Goal: Browse casually

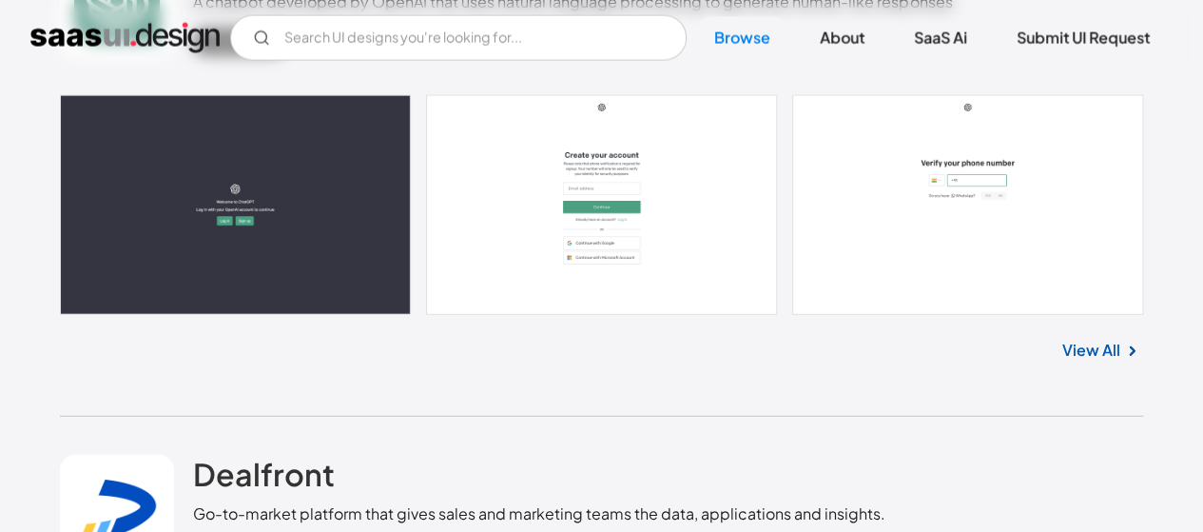
scroll to position [12459, 0]
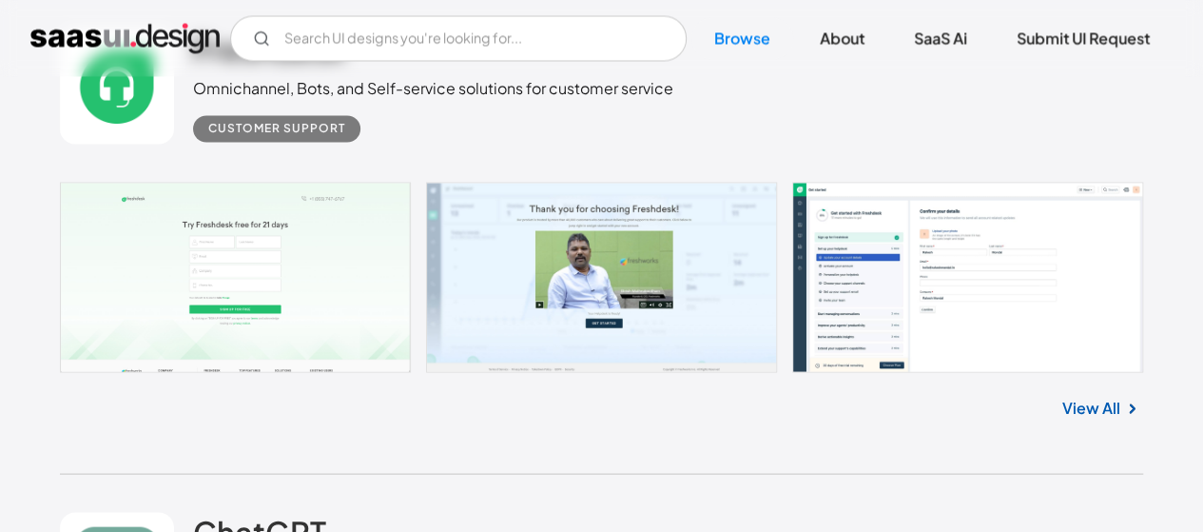
click at [367, 167] on div "Freshdesk Omnichannel, Bots, and Self-service solutions for customer service Cu…" at bounding box center [601, 86] width 1083 height 190
click at [142, 109] on link at bounding box center [117, 86] width 114 height 114
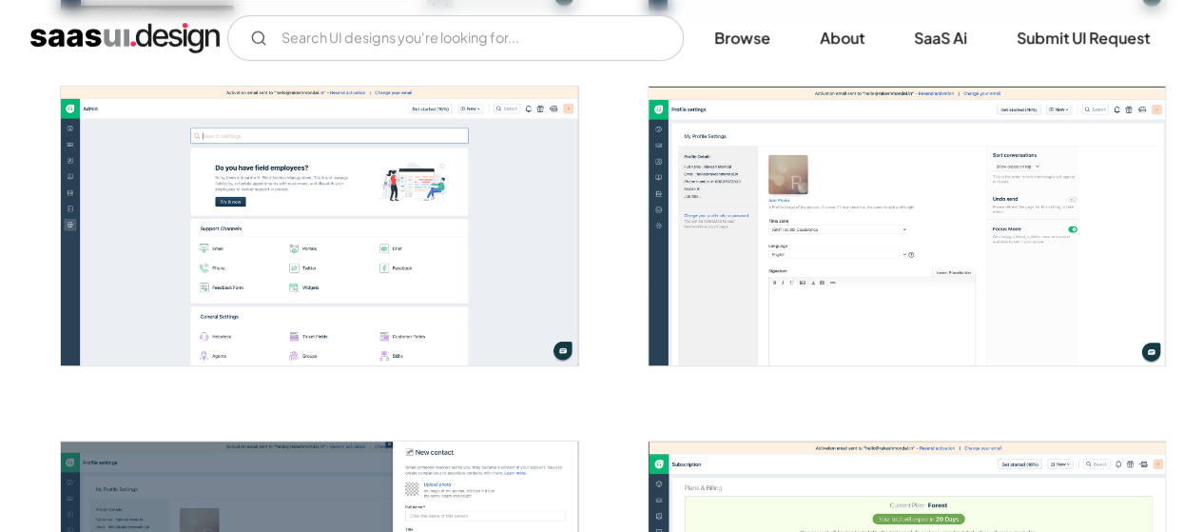
scroll to position [3728, 0]
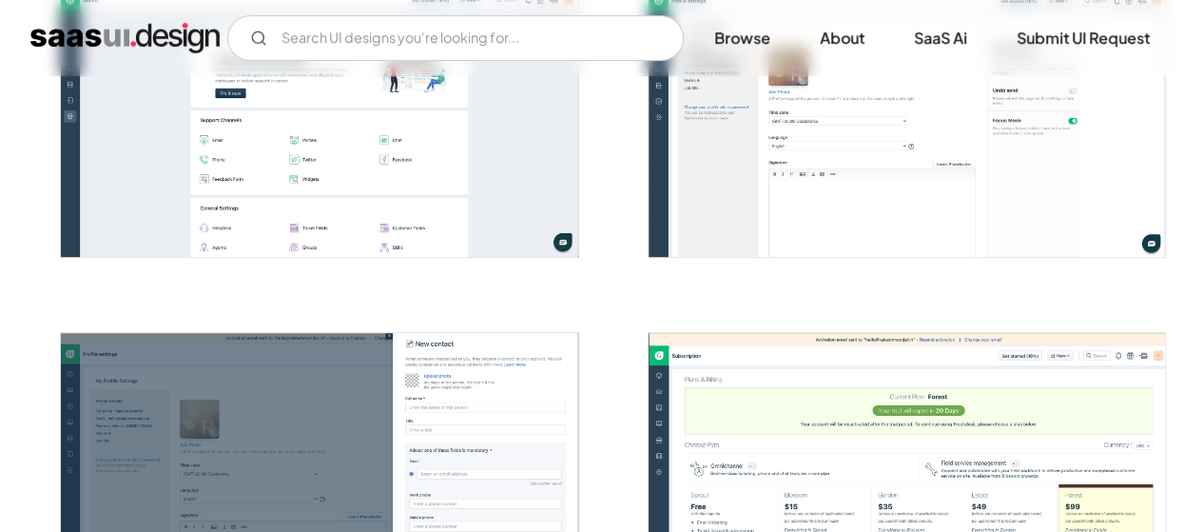
click at [806, 404] on img "open lightbox" at bounding box center [907, 472] width 516 height 279
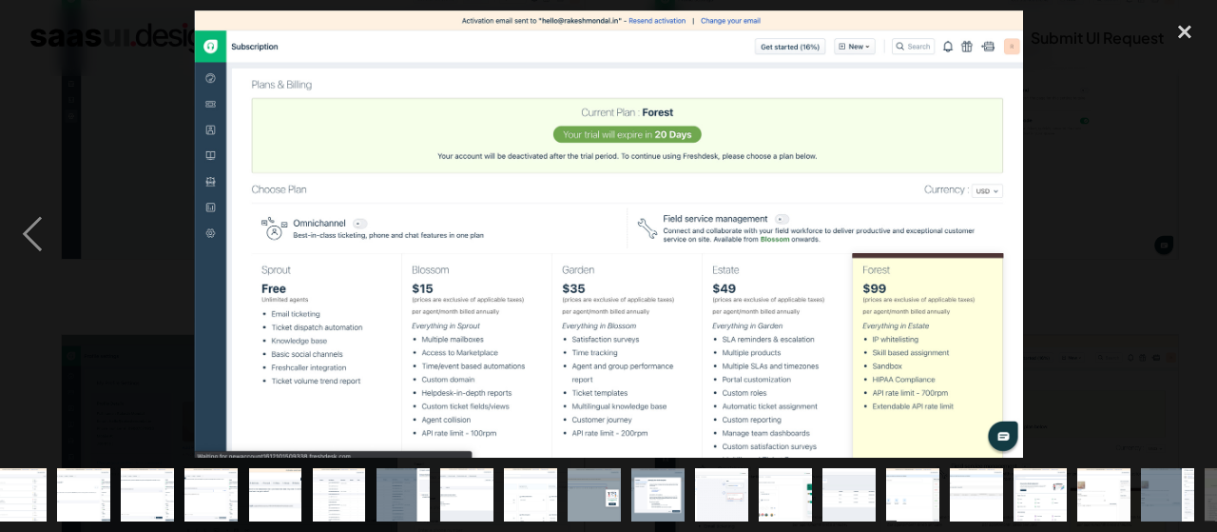
scroll to position [0, 324]
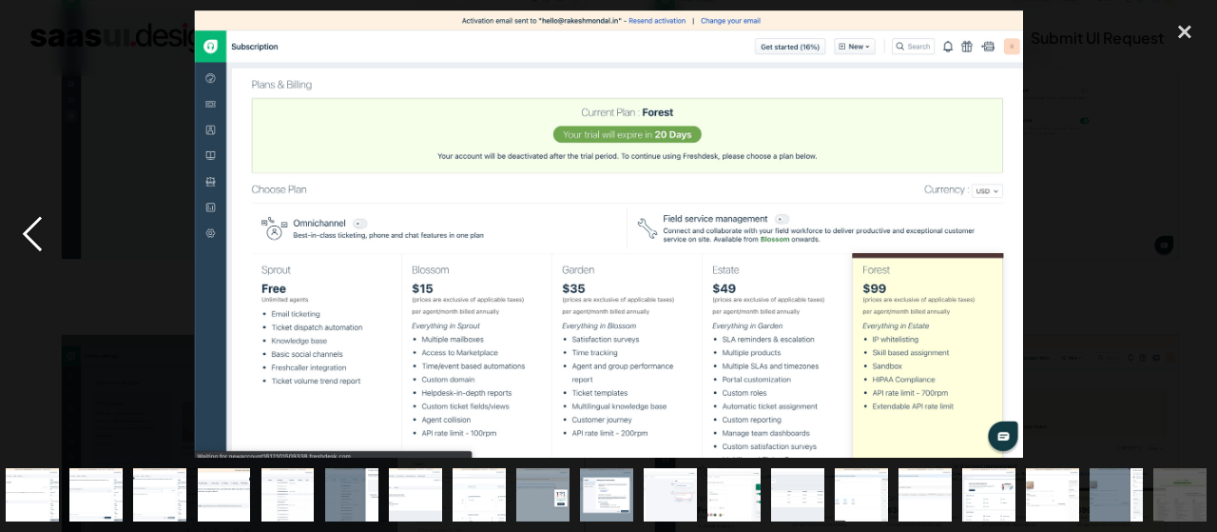
click at [31, 240] on div "previous image" at bounding box center [32, 233] width 65 height 447
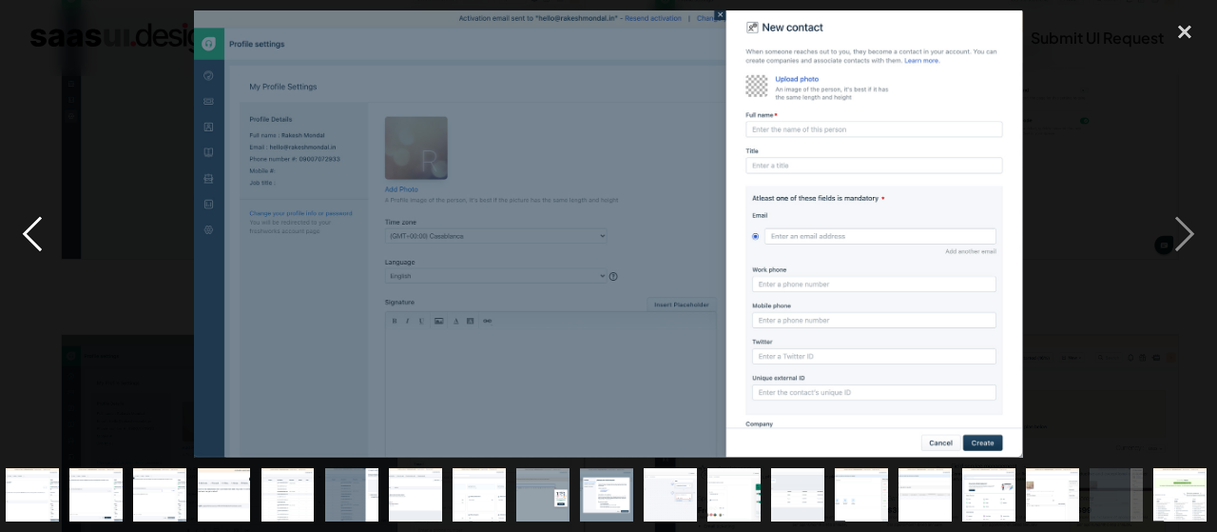
click at [31, 240] on div "previous image" at bounding box center [32, 233] width 65 height 447
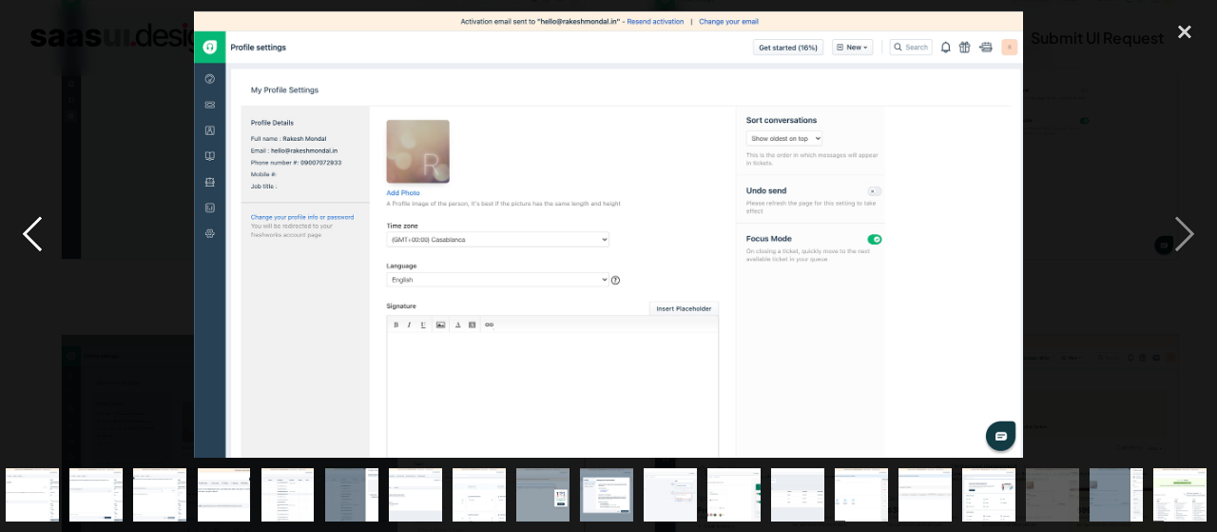
click at [31, 240] on div "previous image" at bounding box center [32, 233] width 65 height 447
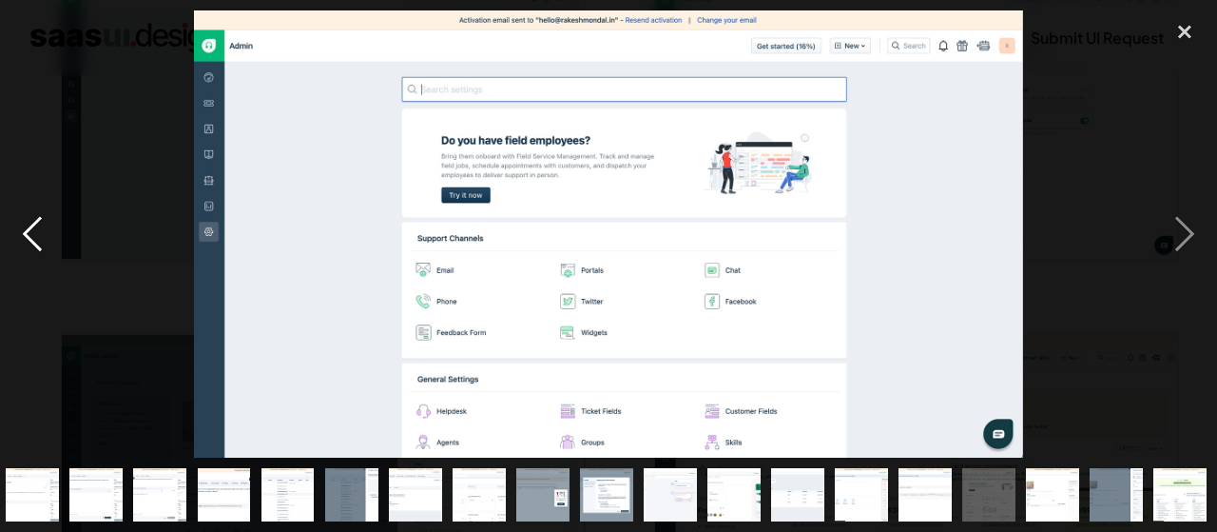
click at [31, 240] on div "previous image" at bounding box center [32, 233] width 65 height 447
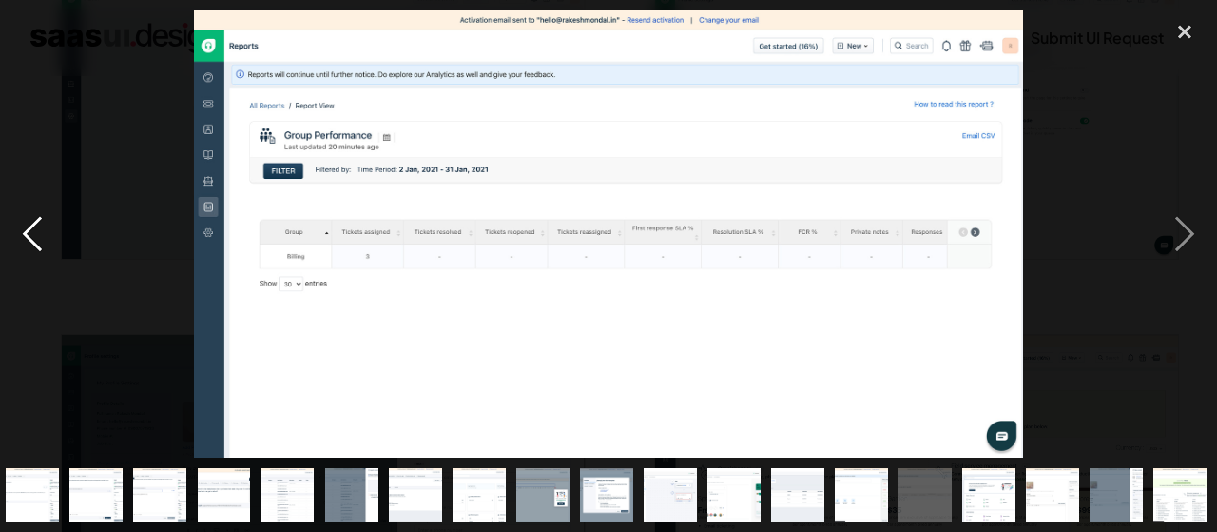
click at [31, 240] on div "previous image" at bounding box center [32, 233] width 65 height 447
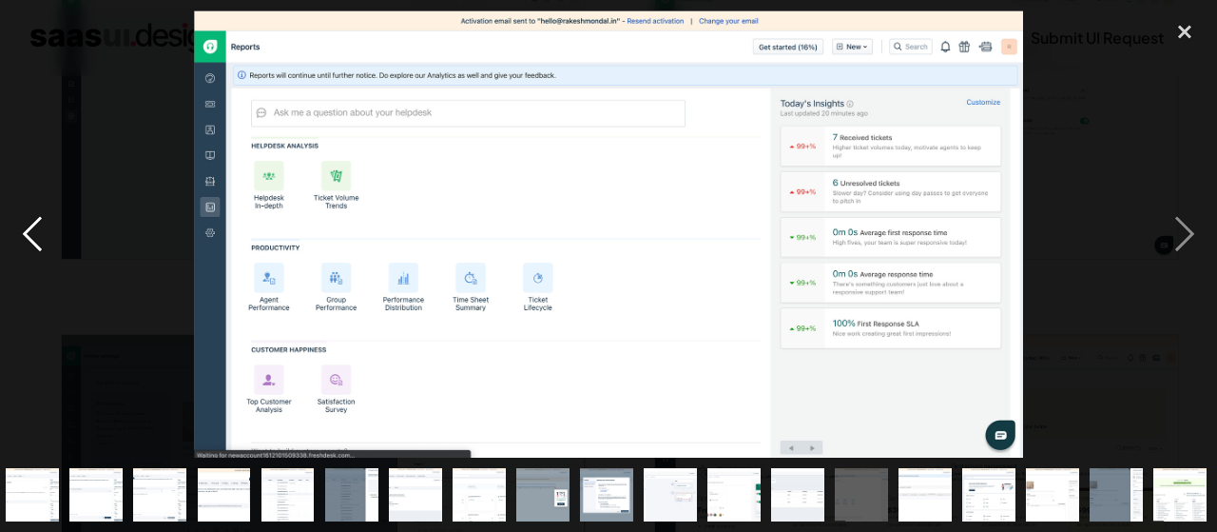
click at [31, 240] on div "previous image" at bounding box center [32, 233] width 65 height 447
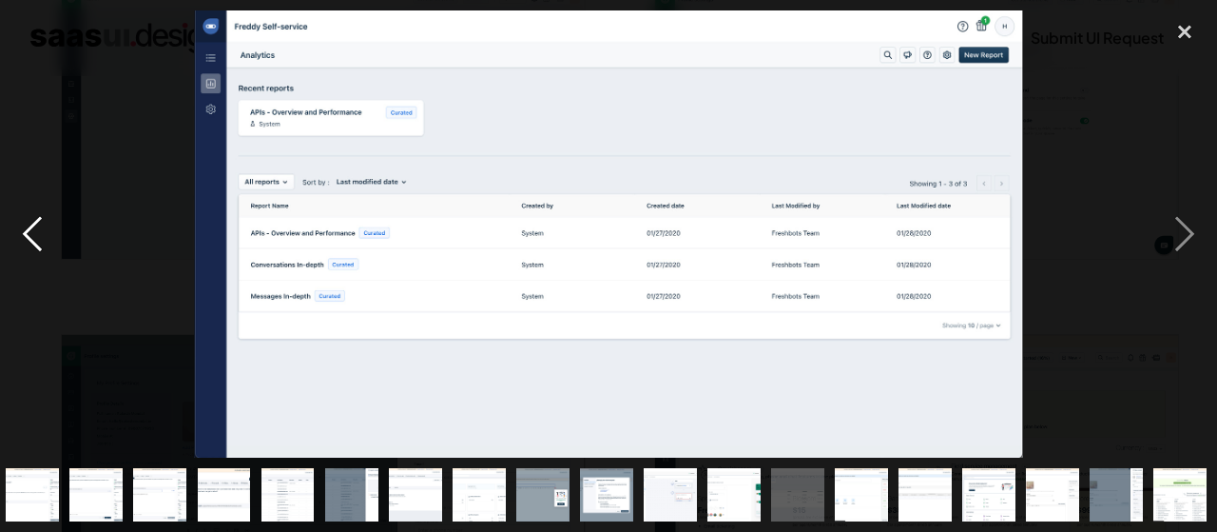
click at [31, 240] on div "previous image" at bounding box center [32, 233] width 65 height 447
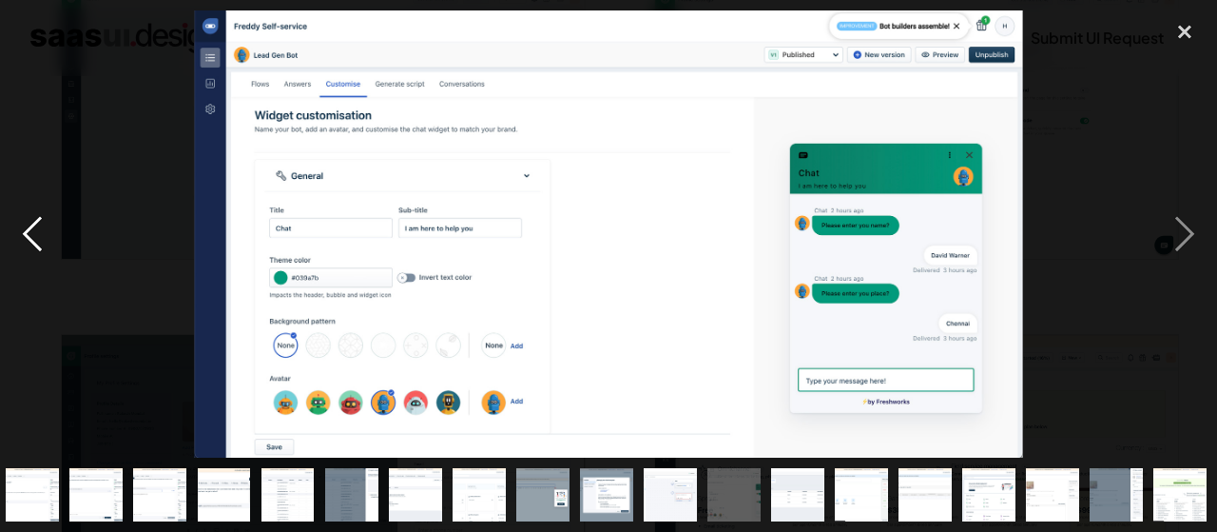
click at [31, 240] on div "previous image" at bounding box center [32, 233] width 65 height 447
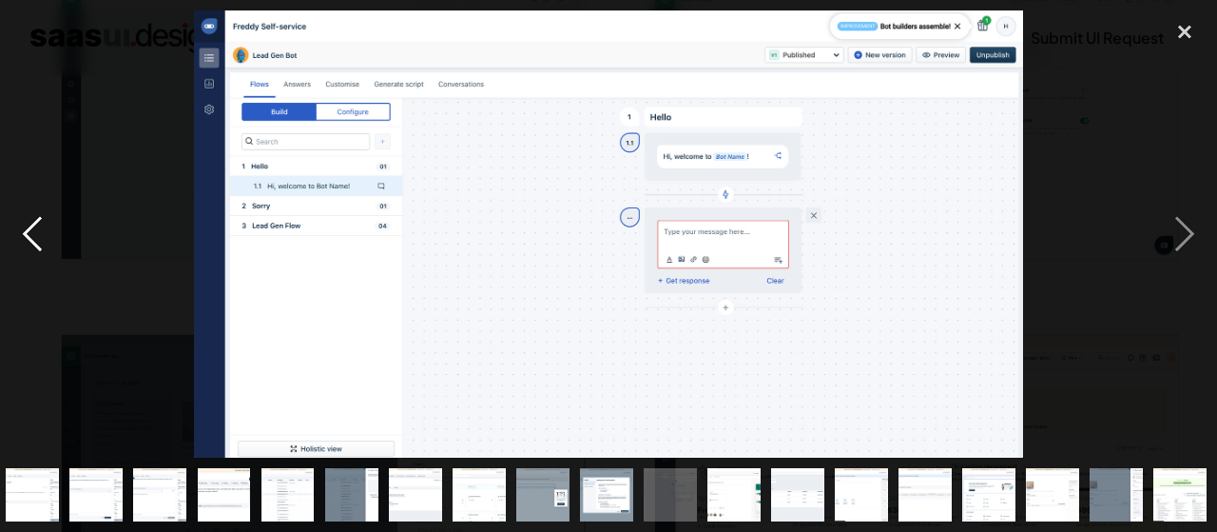
click at [31, 240] on div "previous image" at bounding box center [32, 233] width 65 height 447
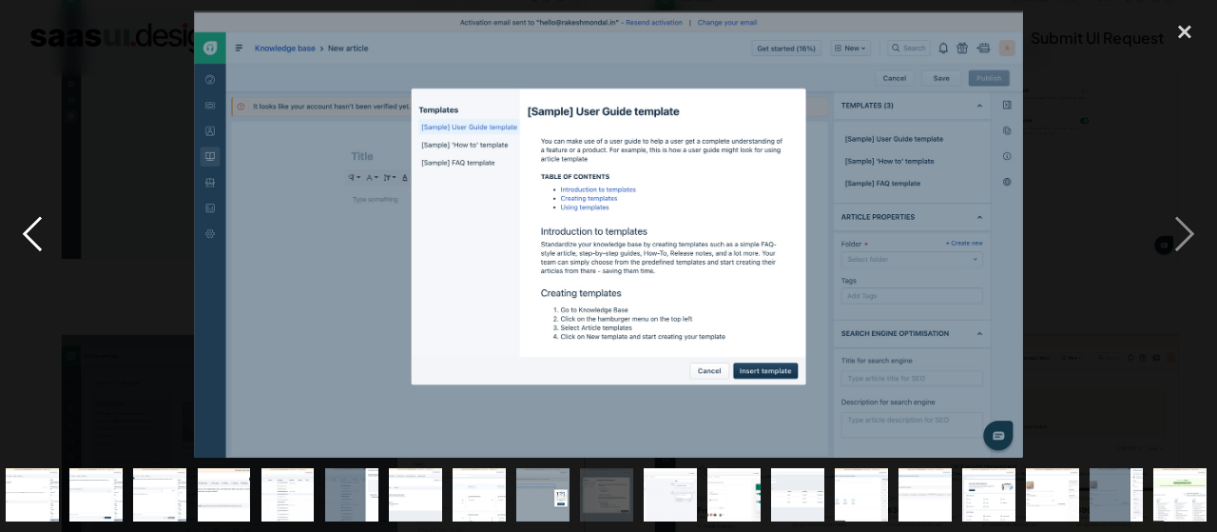
click at [31, 240] on div "previous image" at bounding box center [32, 233] width 65 height 447
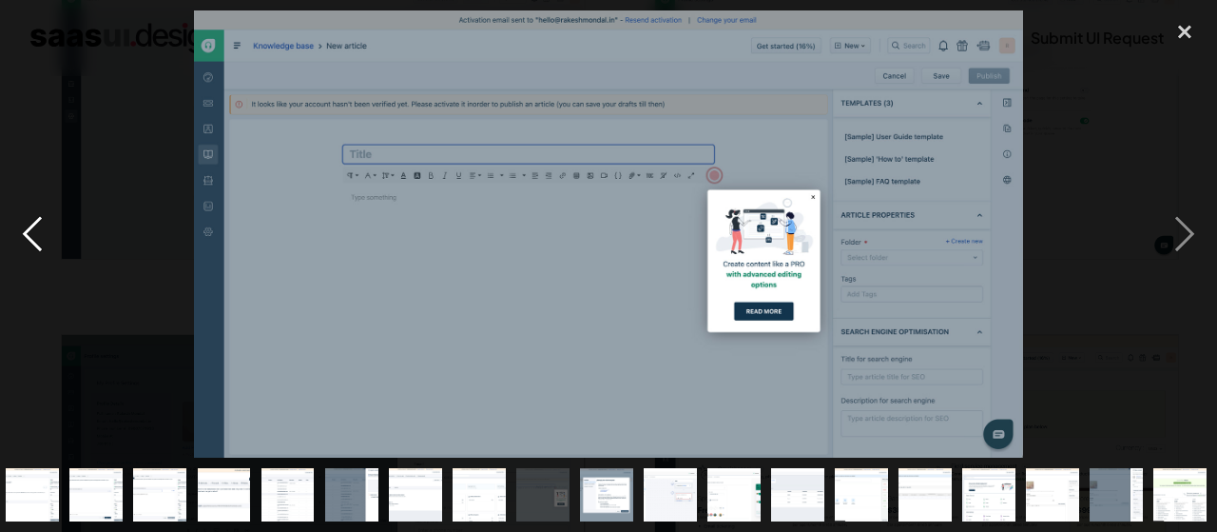
click at [31, 240] on div "previous image" at bounding box center [32, 233] width 65 height 447
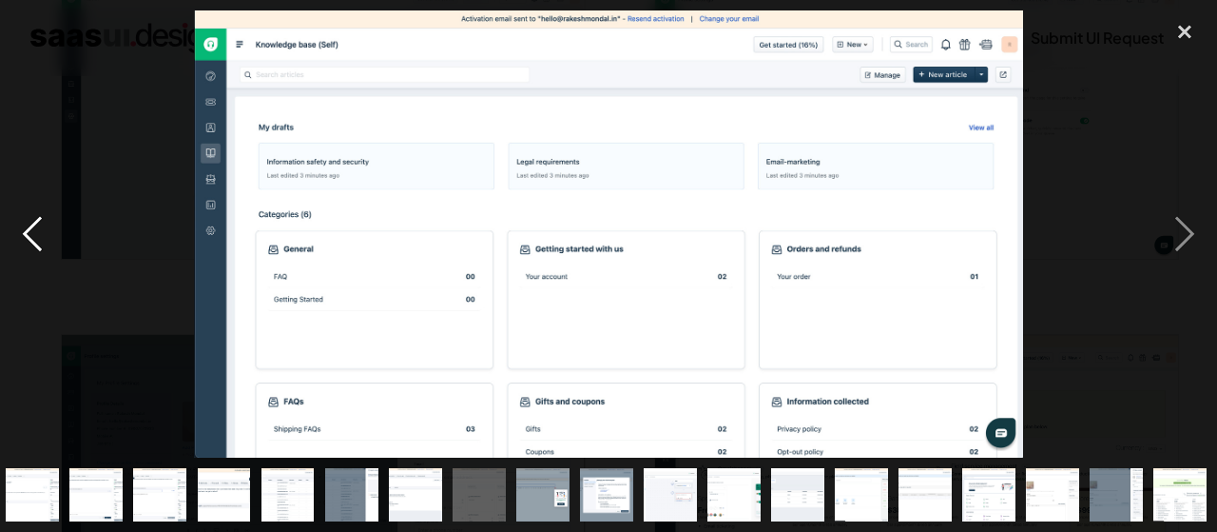
click at [31, 240] on div "previous image" at bounding box center [32, 233] width 65 height 447
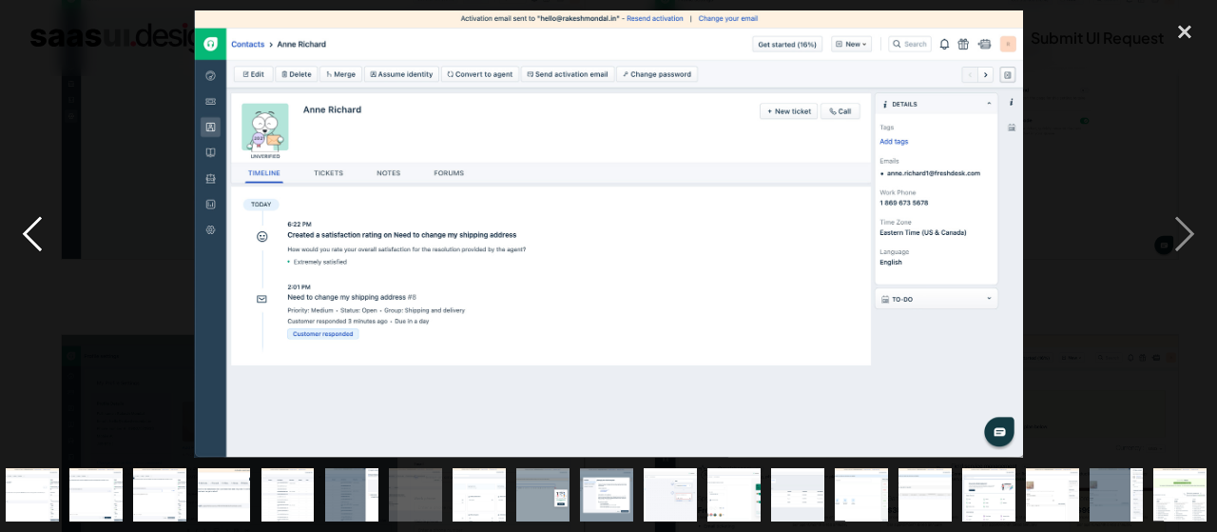
click at [31, 240] on div "previous image" at bounding box center [32, 233] width 65 height 447
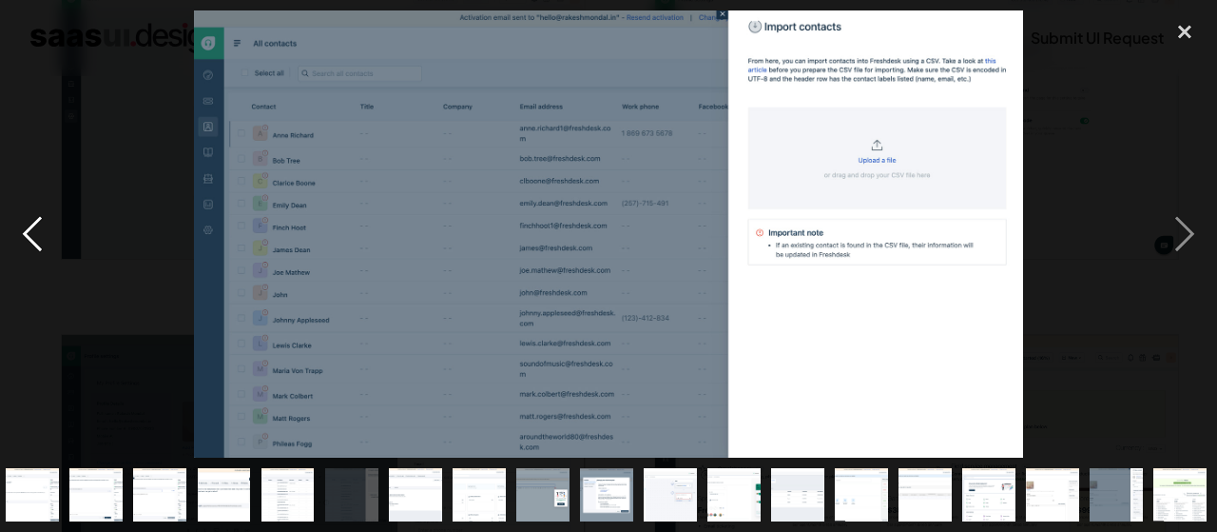
click at [31, 240] on div "previous image" at bounding box center [32, 233] width 65 height 447
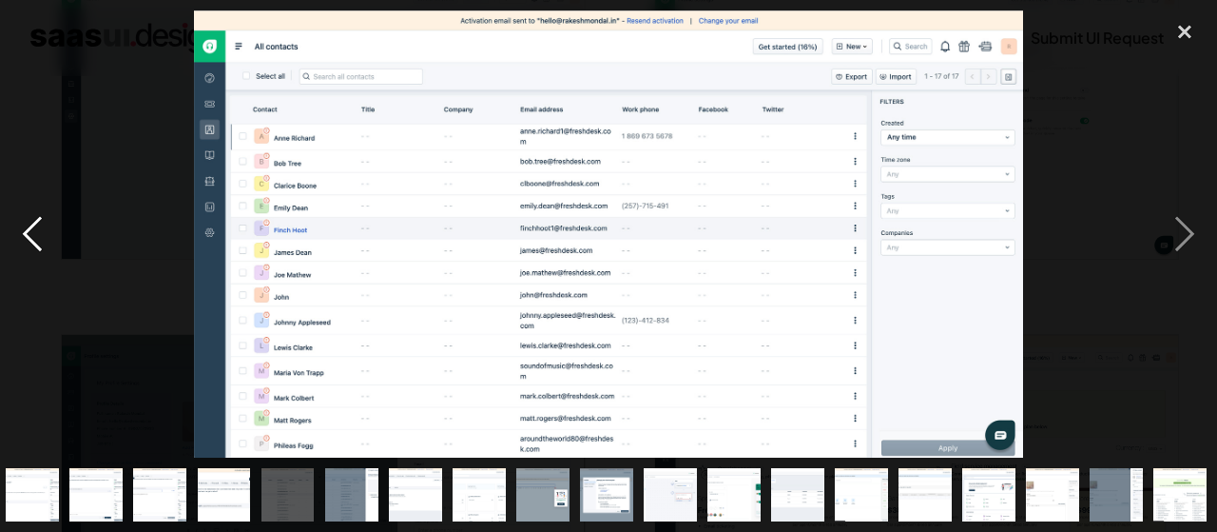
click at [31, 240] on div "previous image" at bounding box center [32, 233] width 65 height 447
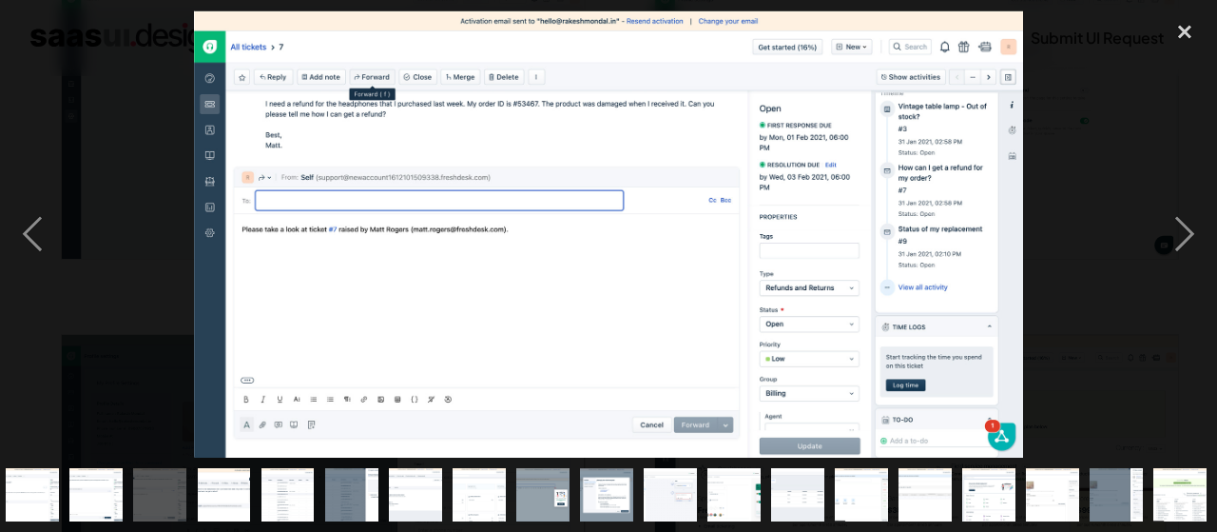
drag, startPoint x: 1187, startPoint y: 31, endPoint x: 1108, endPoint y: 0, distance: 84.9
click at [1185, 31] on div "close lightbox" at bounding box center [1185, 31] width 65 height 42
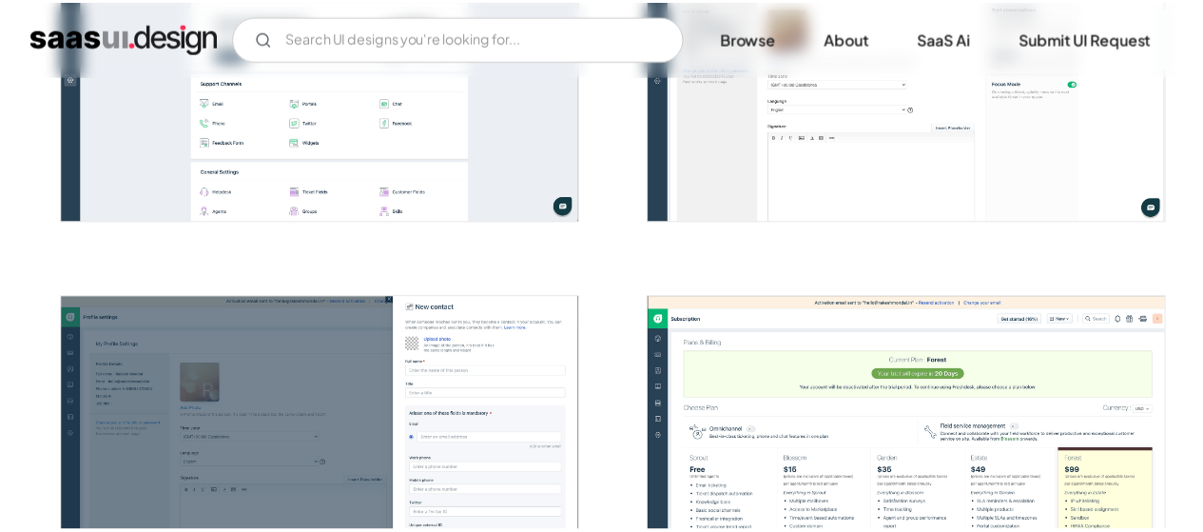
scroll to position [0, 0]
